Goal: Obtain resource: Download file/media

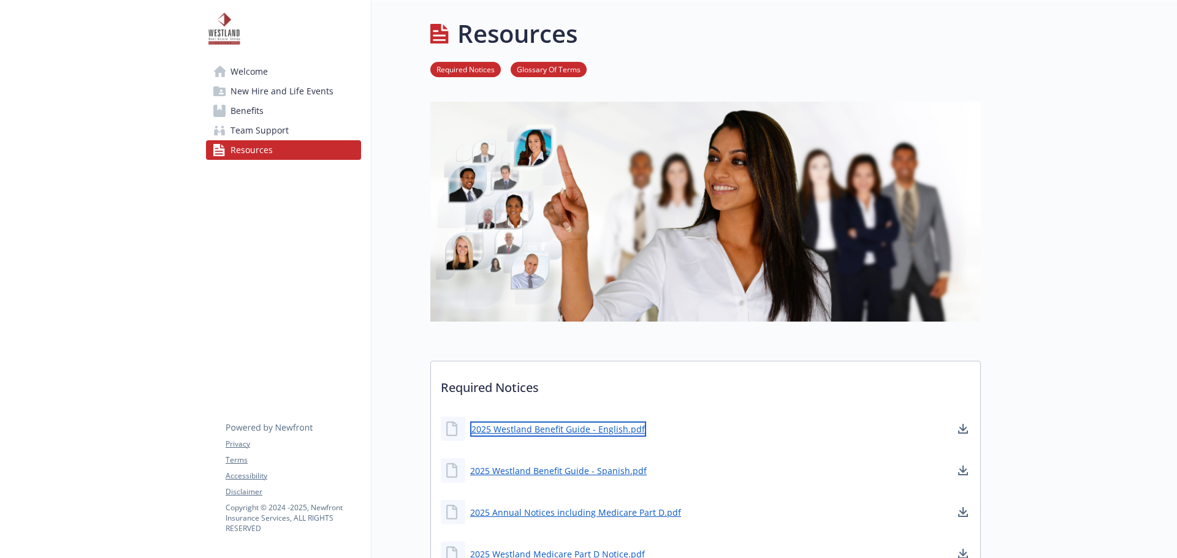
click at [598, 433] on link "2025 Westland Benefit Guide - English.pdf" at bounding box center [558, 429] width 176 height 15
